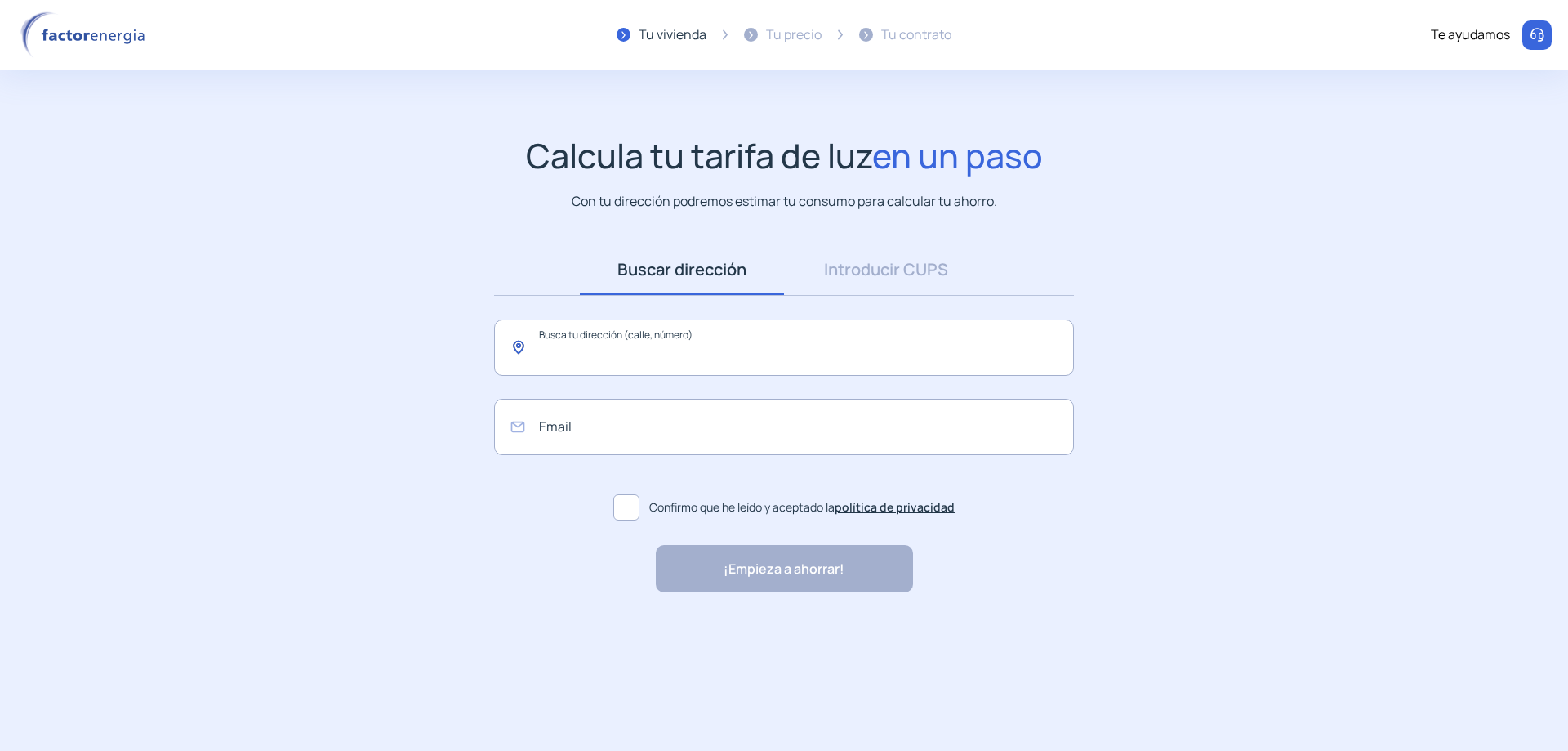
click at [616, 344] on input "text" at bounding box center [783, 348] width 580 height 57
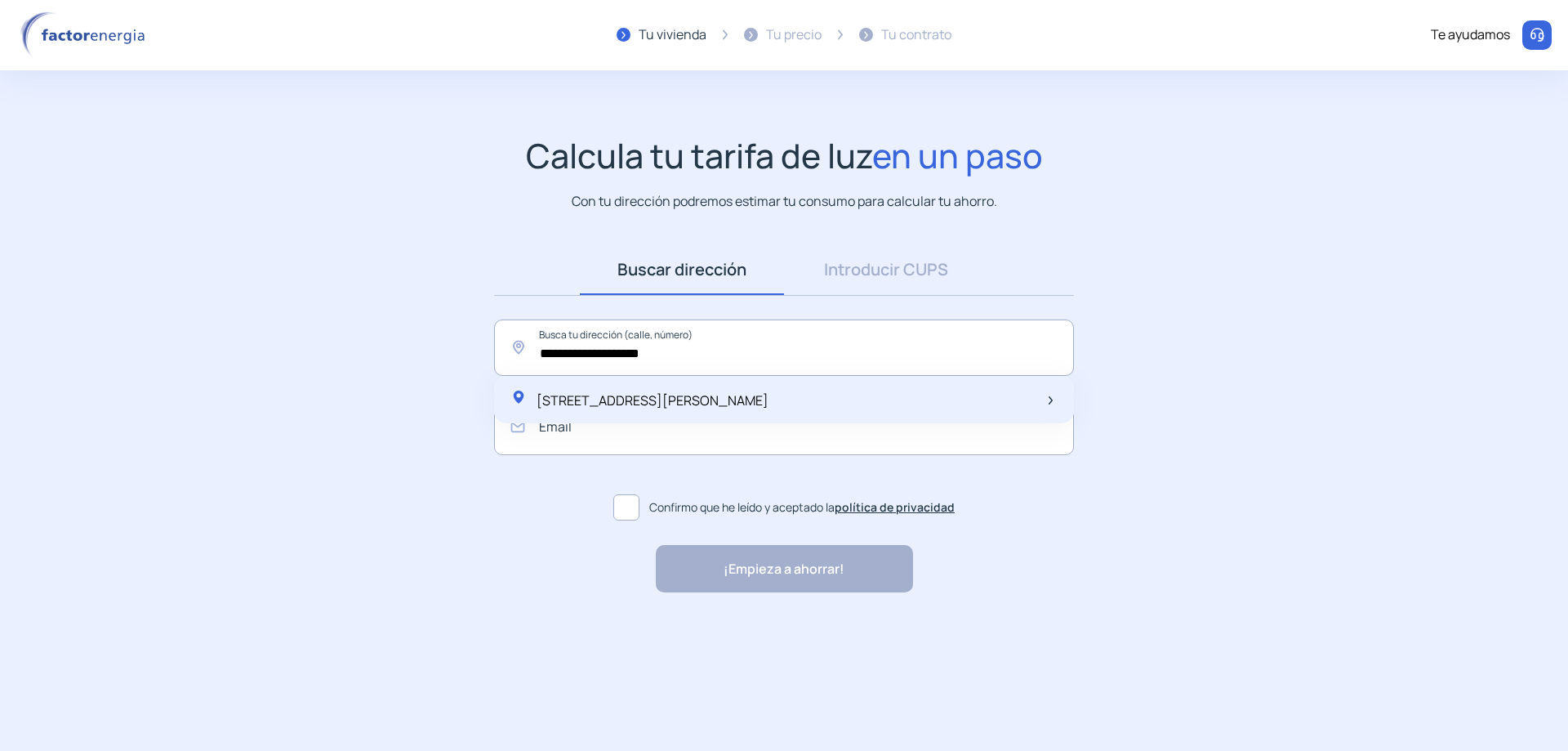
click at [745, 398] on span "[STREET_ADDRESS][PERSON_NAME]" at bounding box center [652, 400] width 232 height 18
type input "**********"
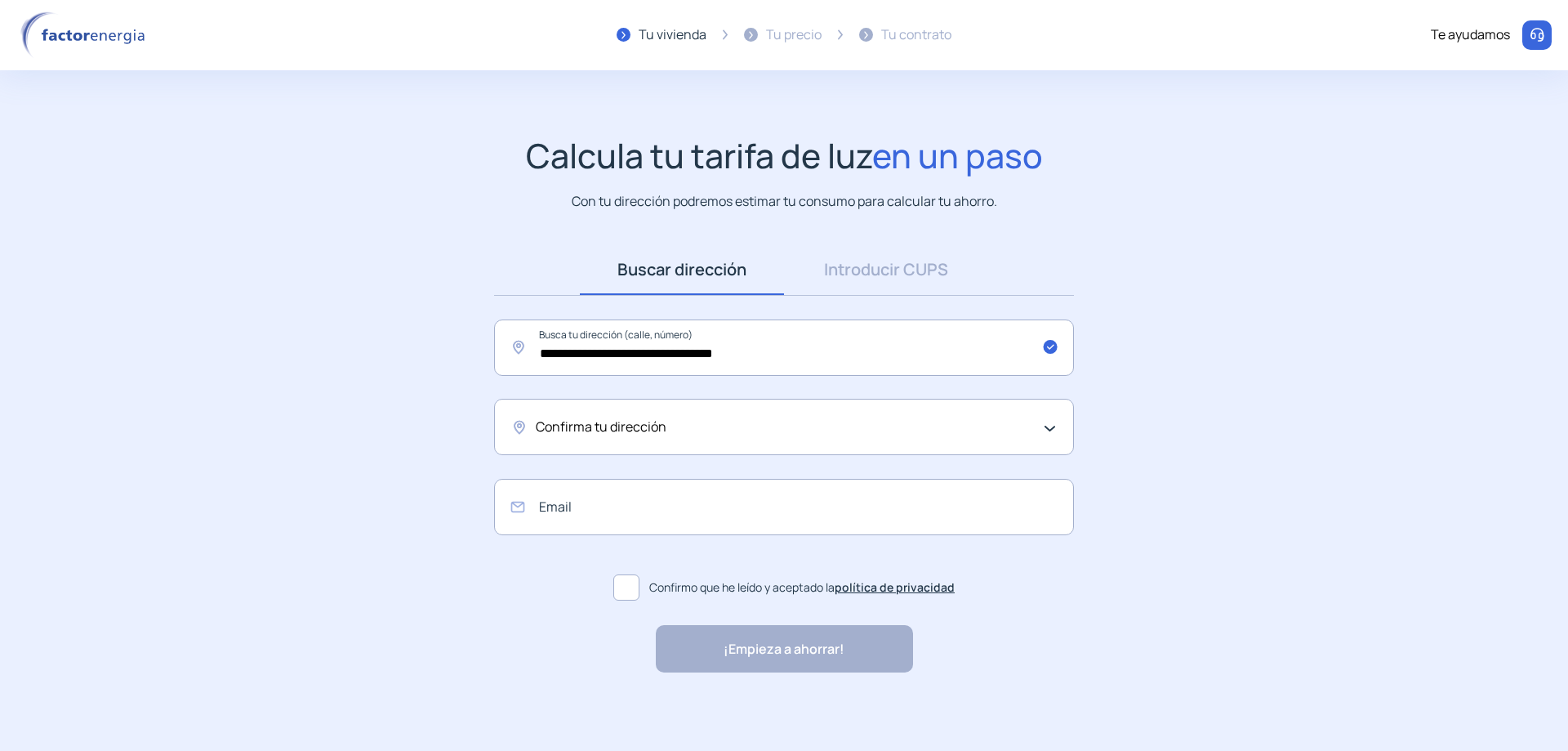
click at [709, 428] on div "Confirma tu dirección" at bounding box center [780, 427] width 488 height 21
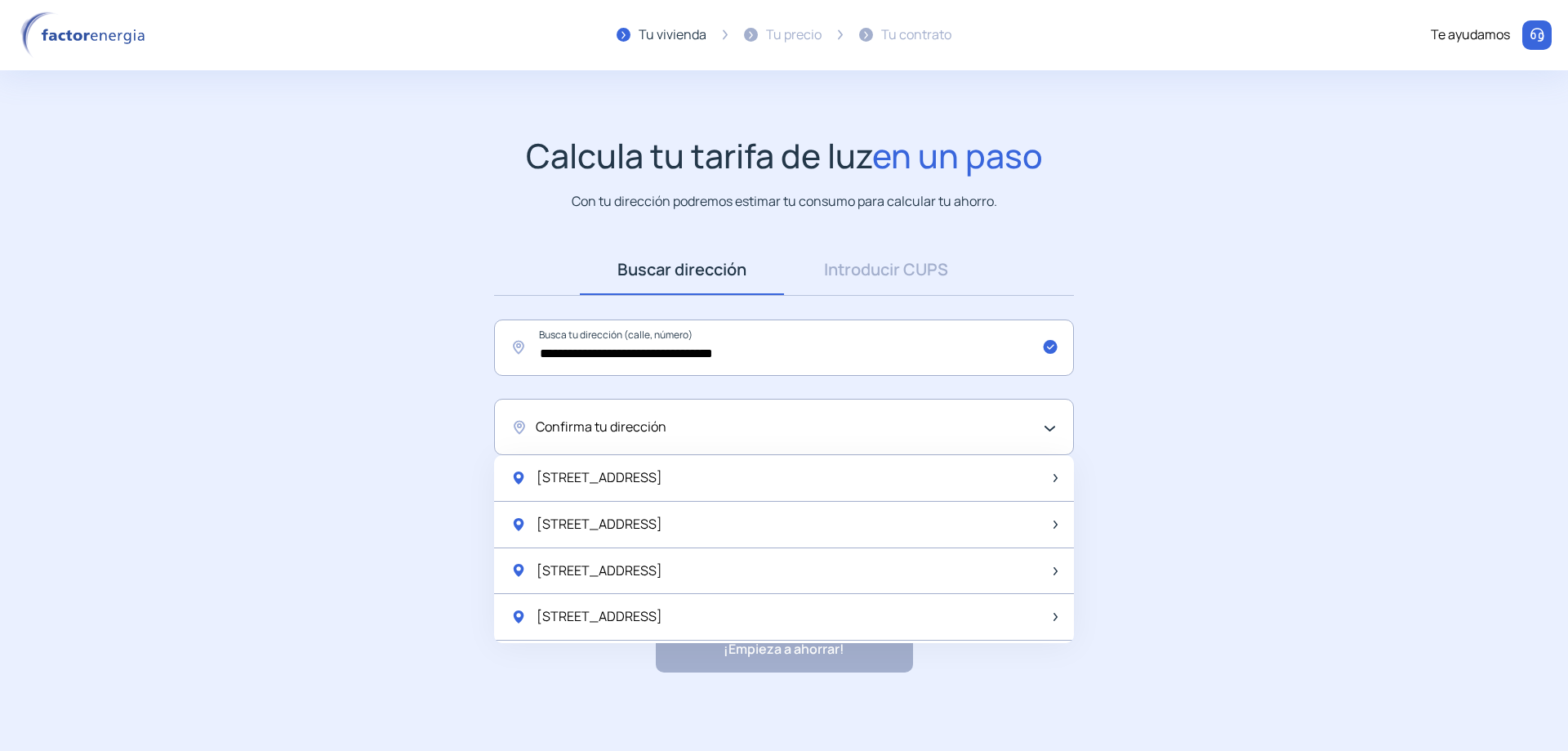
click at [709, 428] on div "Confirma tu dirección" at bounding box center [780, 427] width 488 height 21
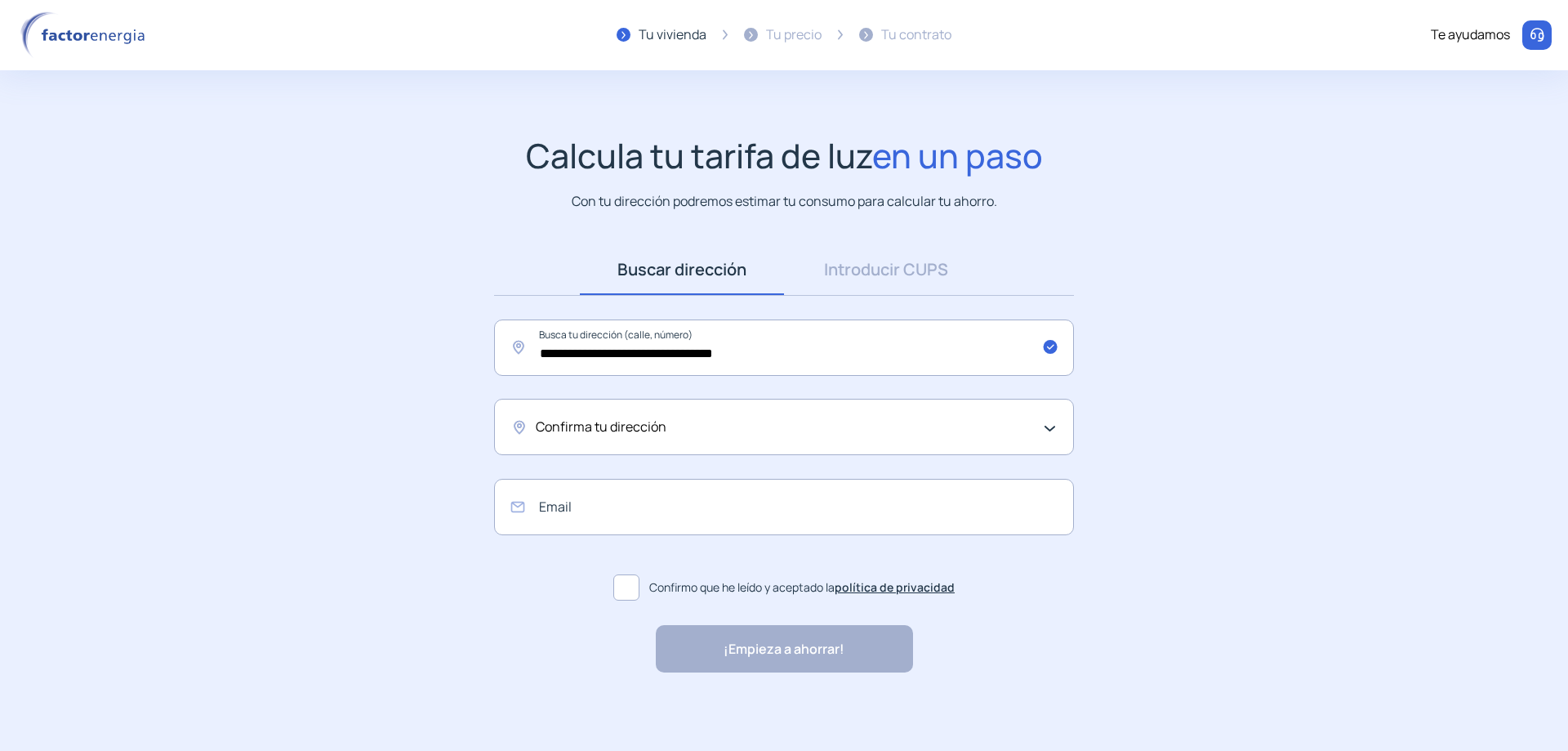
click at [709, 428] on div "Confirma tu dirección" at bounding box center [780, 427] width 488 height 21
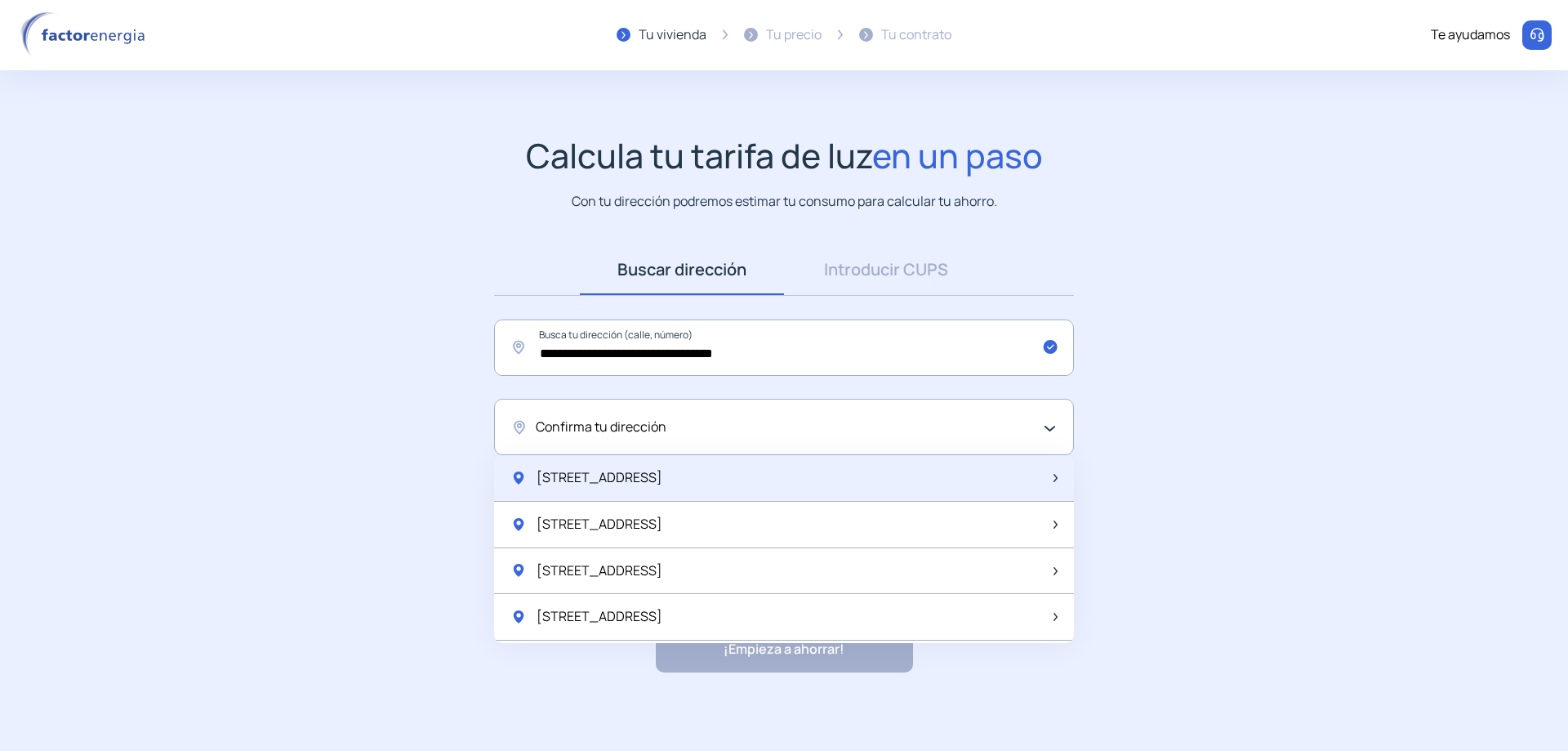
click at [682, 479] on div "[STREET_ADDRESS]" at bounding box center [783, 478] width 580 height 46
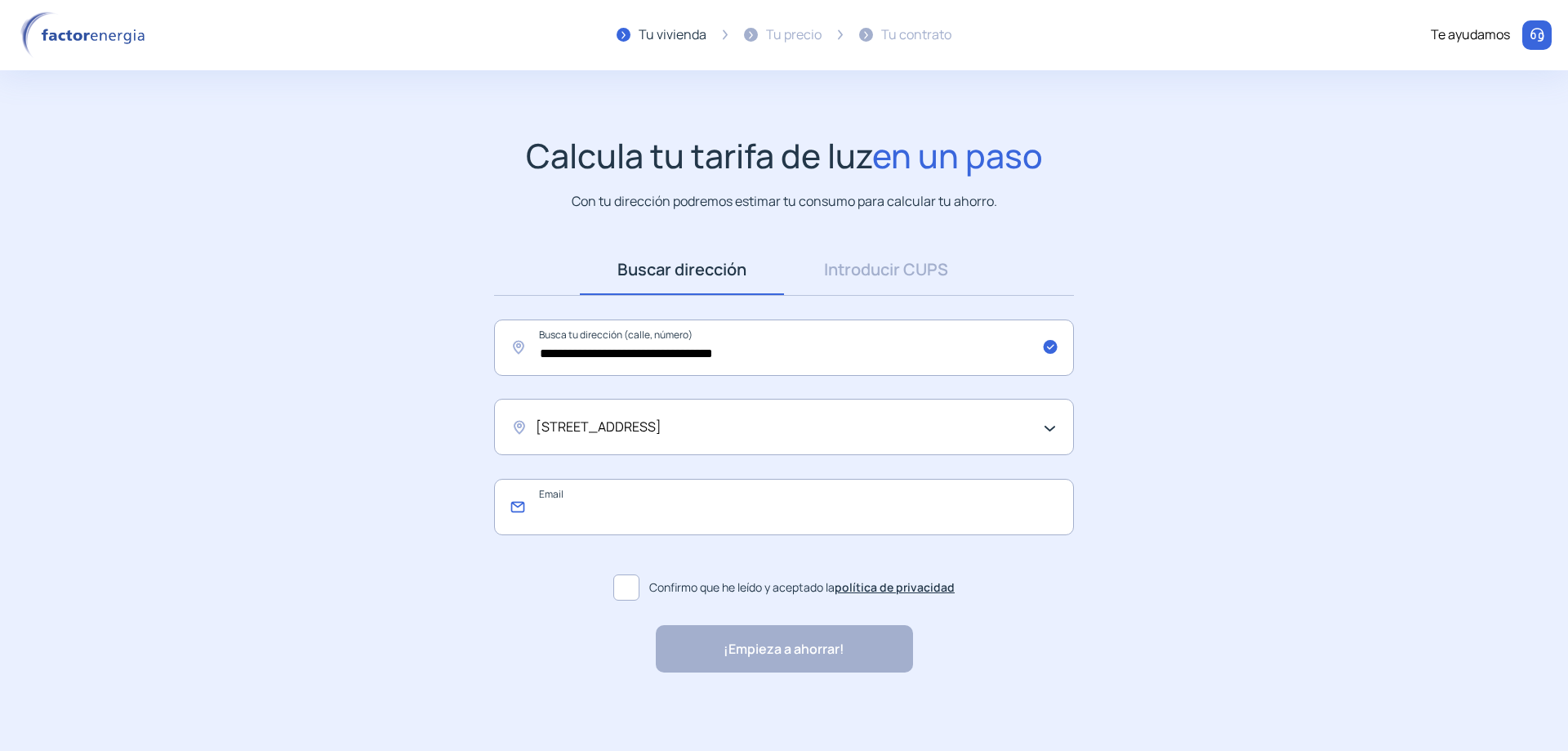
click at [685, 514] on input "email" at bounding box center [783, 507] width 580 height 57
type input "**********"
click at [632, 585] on span at bounding box center [627, 587] width 26 height 26
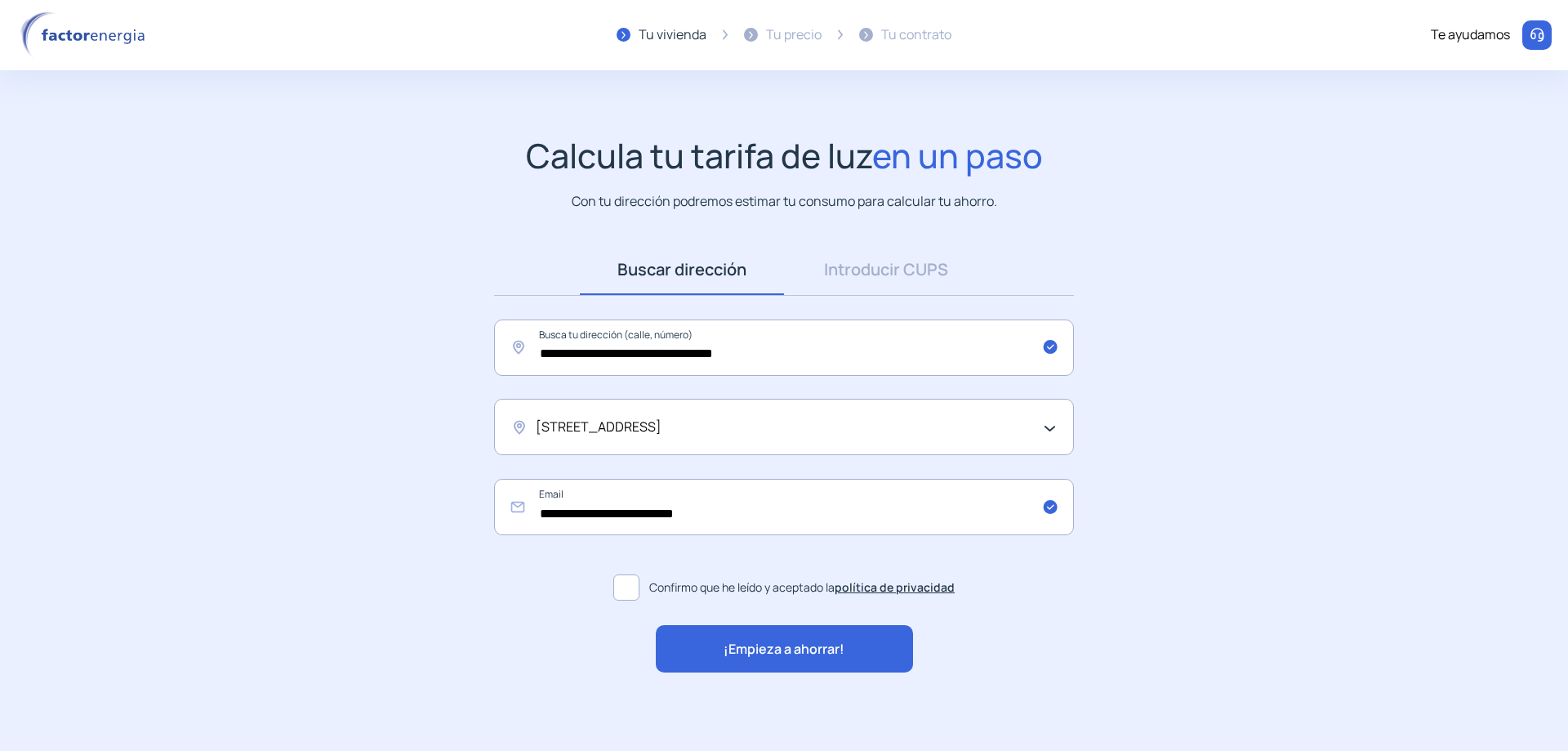
click at [791, 639] on span "¡Empieza a ahorrar!" at bounding box center [784, 649] width 121 height 21
